Goal: Register for event/course

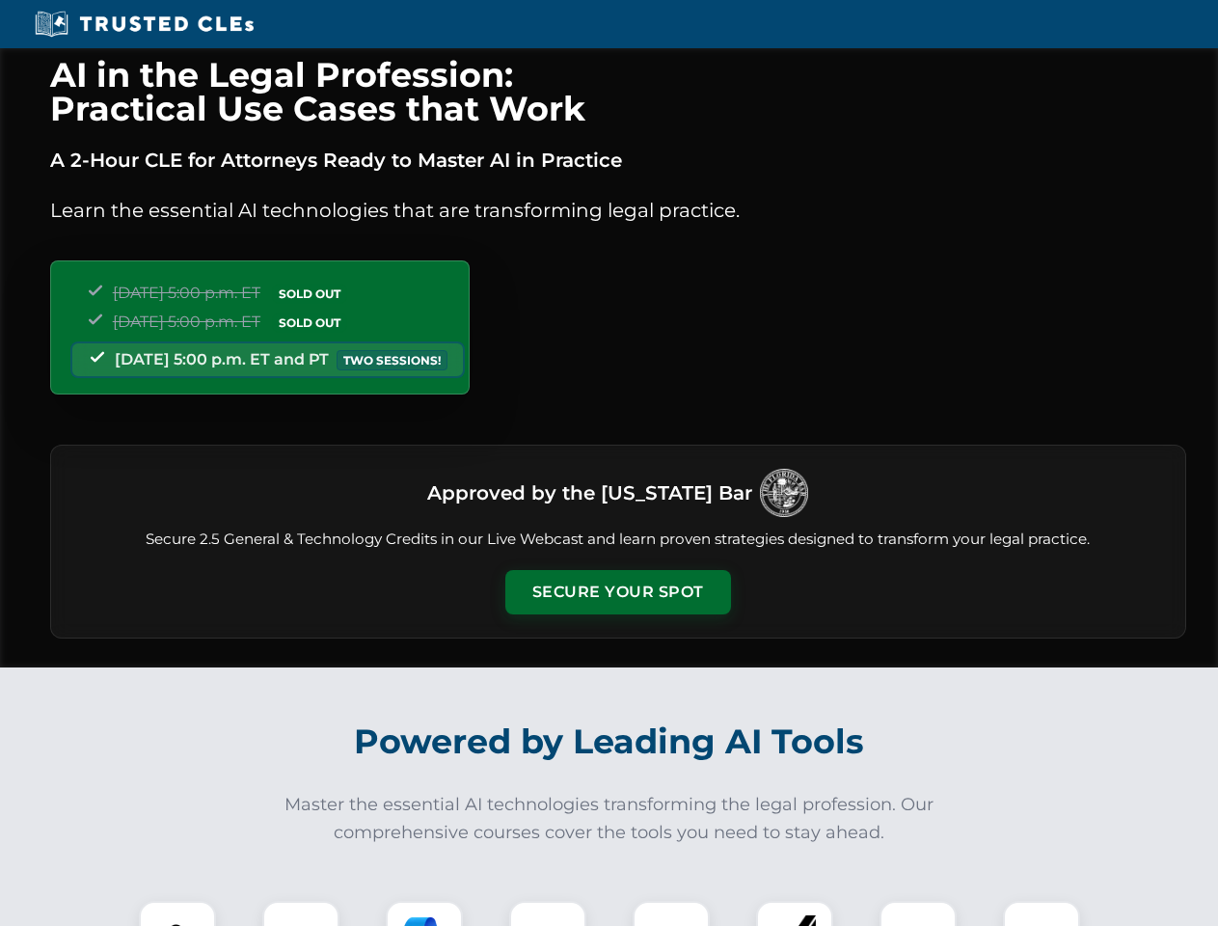
click at [617, 592] on button "Secure Your Spot" at bounding box center [619, 592] width 226 height 44
click at [178, 914] on img at bounding box center [178, 940] width 56 height 56
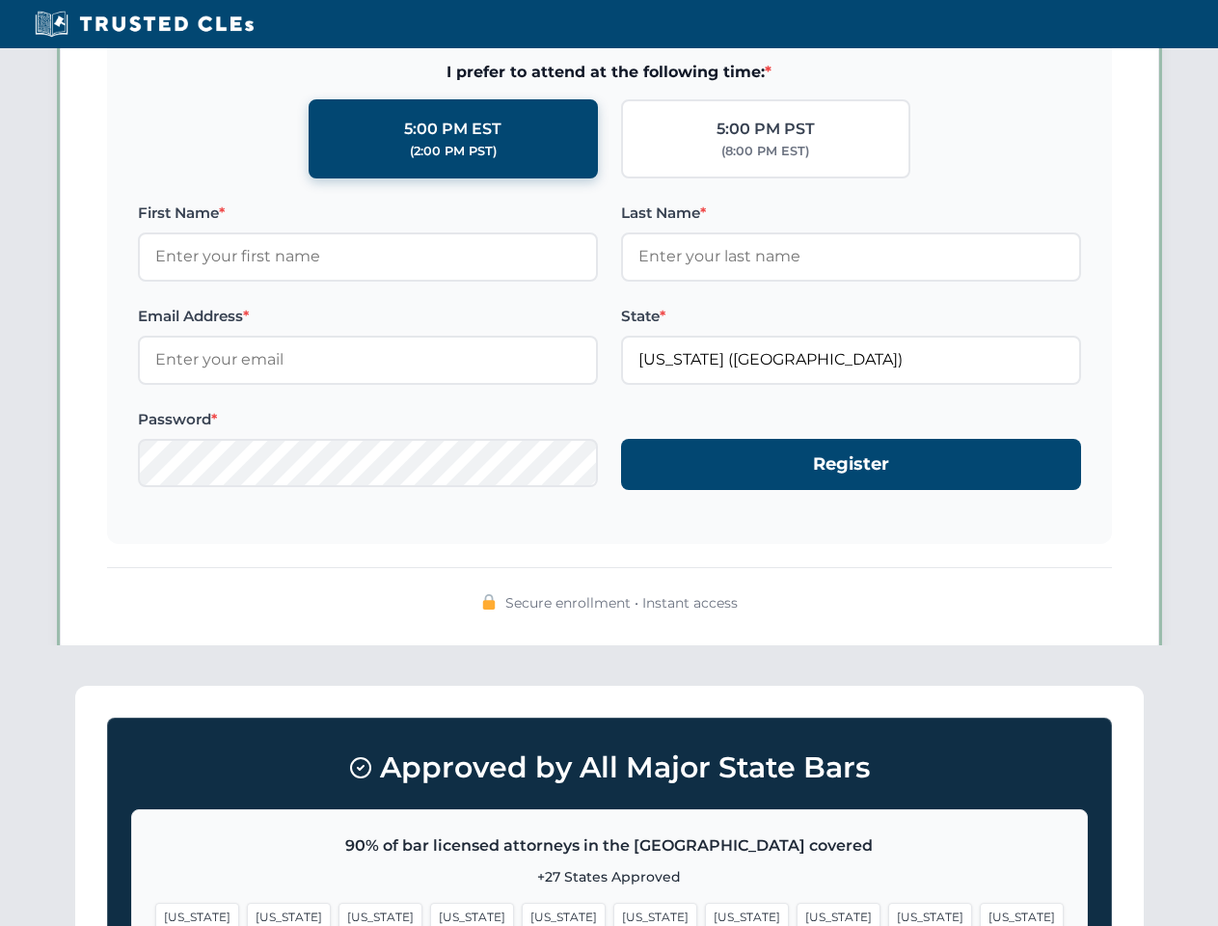
click at [705, 914] on span "[US_STATE]" at bounding box center [747, 917] width 84 height 28
click at [889, 914] on span "[US_STATE]" at bounding box center [931, 917] width 84 height 28
